Goal: Task Accomplishment & Management: Use online tool/utility

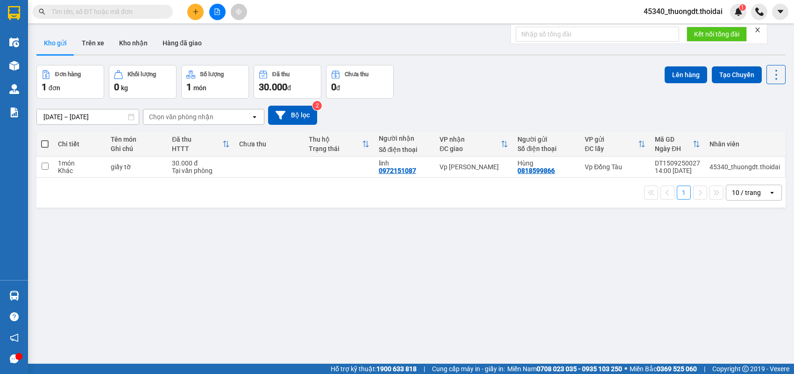
click at [66, 173] on div "Khác" at bounding box center [79, 170] width 43 height 7
checkbox input "true"
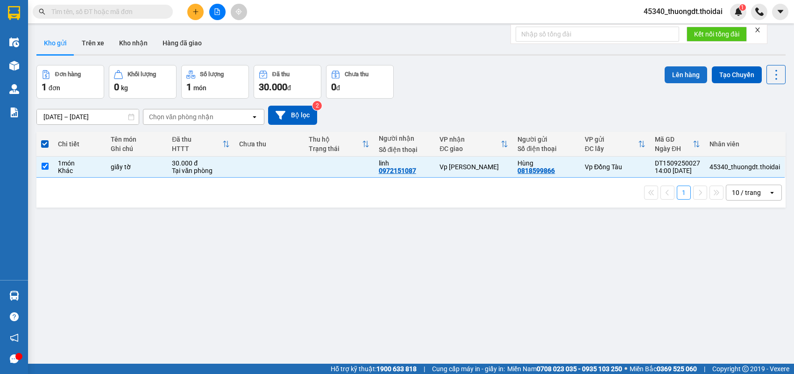
click at [686, 74] on button "Lên hàng" at bounding box center [686, 74] width 43 height 17
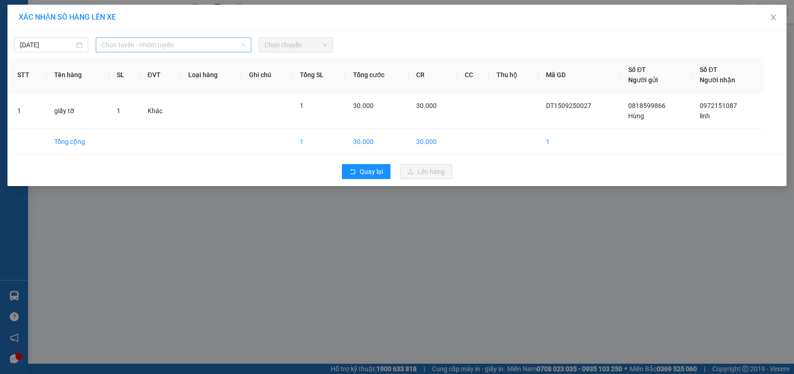
click at [160, 48] on span "Chọn tuyến - nhóm tuyến" at bounding box center [173, 45] width 144 height 14
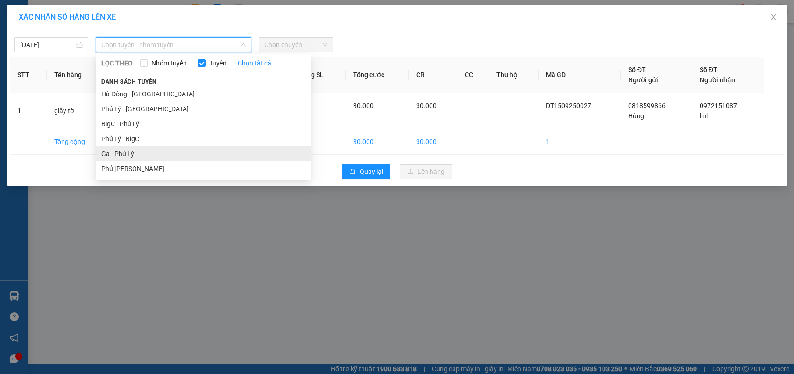
click at [126, 156] on li "Ga - Phủ Lý" at bounding box center [203, 153] width 215 height 15
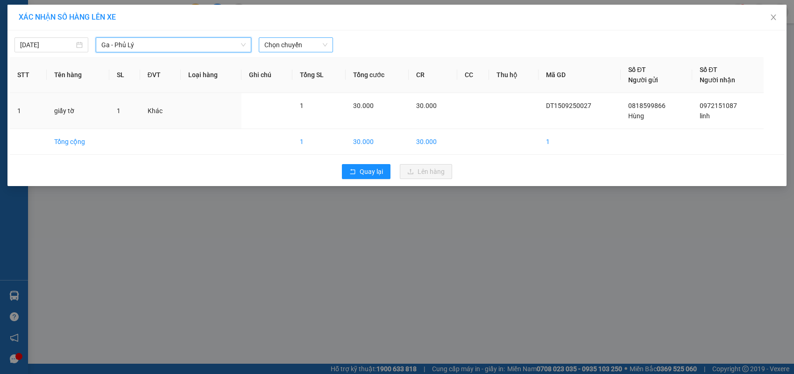
click at [310, 43] on span "Chọn chuyến" at bounding box center [295, 45] width 63 height 14
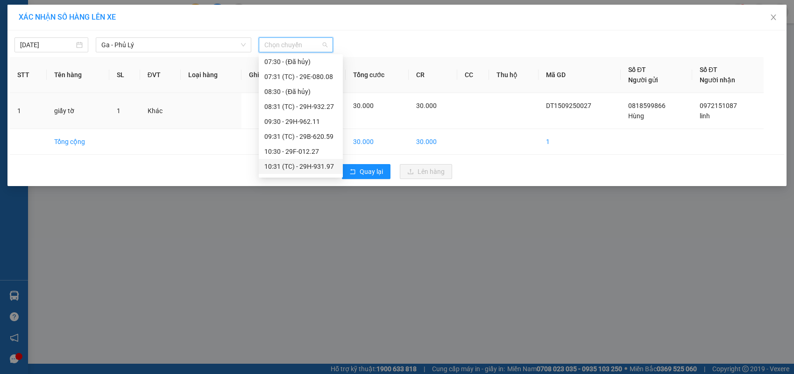
scroll to position [140, 0]
click at [309, 134] on div "14:30 - 29F-012.27" at bounding box center [300, 133] width 73 height 10
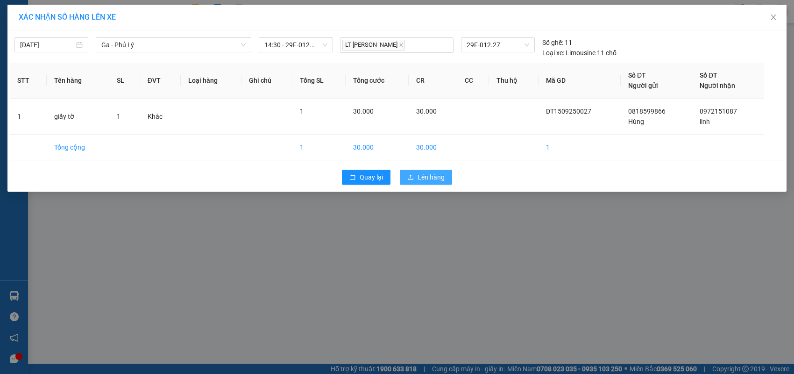
click at [418, 180] on span "Lên hàng" at bounding box center [431, 177] width 27 height 10
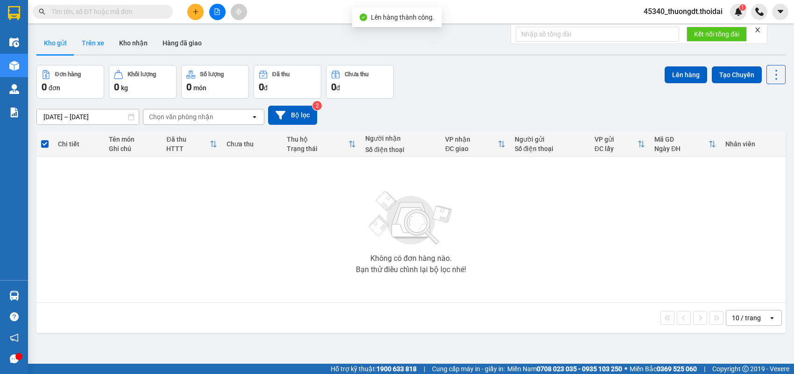
click at [93, 43] on button "Trên xe" at bounding box center [92, 43] width 37 height 22
